Goal: Task Accomplishment & Management: Use online tool/utility

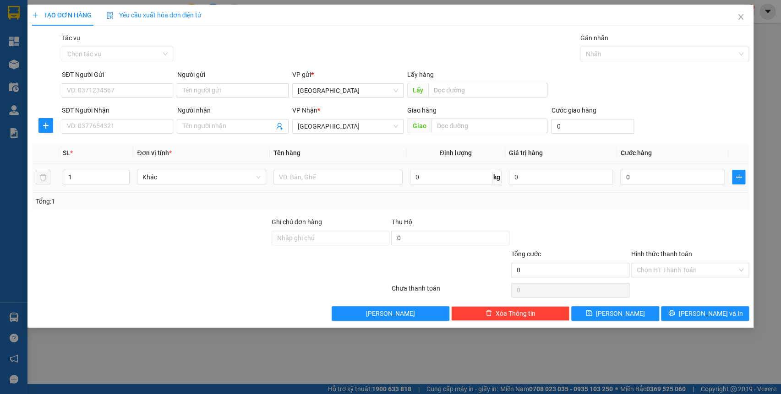
scroll to position [120, 0]
click at [302, 180] on input "text" at bounding box center [337, 177] width 129 height 15
type input "XỐP"
click at [497, 131] on input "text" at bounding box center [489, 126] width 116 height 15
type input "QUÃNG NGÃI"
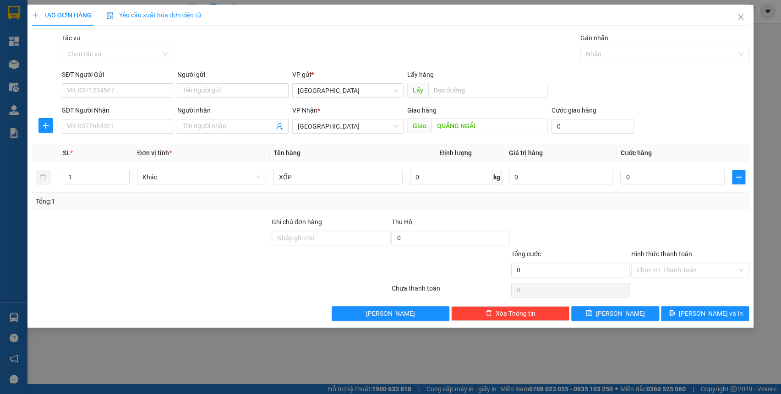
drag, startPoint x: 678, startPoint y: 272, endPoint x: 677, endPoint y: 258, distance: 14.2
click at [678, 272] on input "Hình thức thanh toán" at bounding box center [687, 270] width 101 height 14
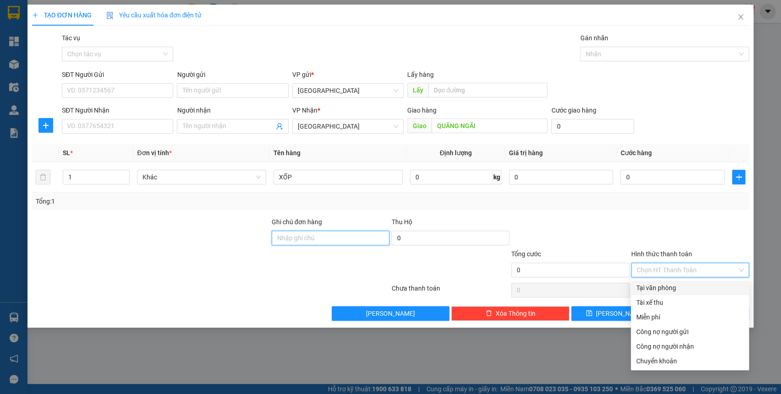
click at [281, 240] on input "Ghi chú đơn hàng" at bounding box center [331, 238] width 118 height 15
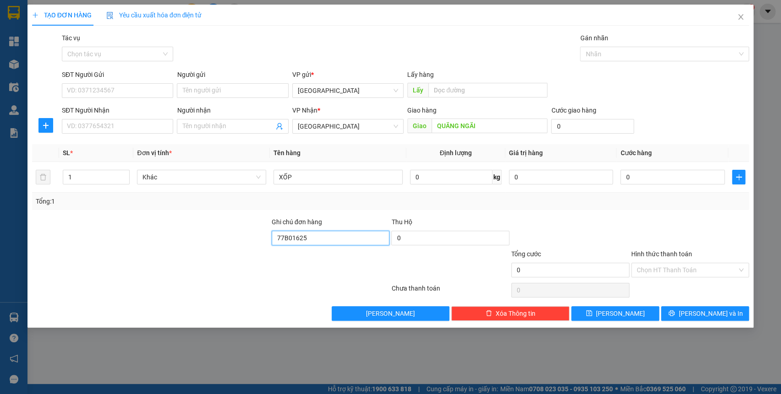
type input "77B01625"
click at [705, 322] on div "TẠO ĐƠN HÀNG Yêu cầu xuất hóa đơn điện tử Transit Pickup Surcharge Ids Transit …" at bounding box center [390, 166] width 726 height 323
click at [704, 316] on span "[PERSON_NAME] và In" at bounding box center [710, 314] width 64 height 10
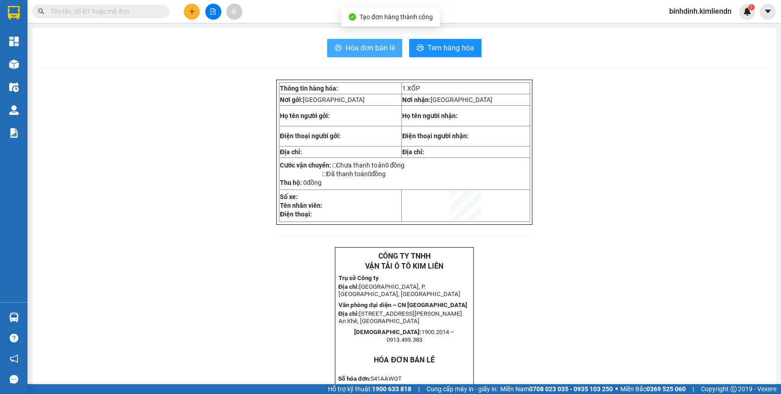
click at [385, 42] on span "Hóa đơn bán lẻ" at bounding box center [369, 47] width 49 height 11
